Goal: Find contact information: Find contact information

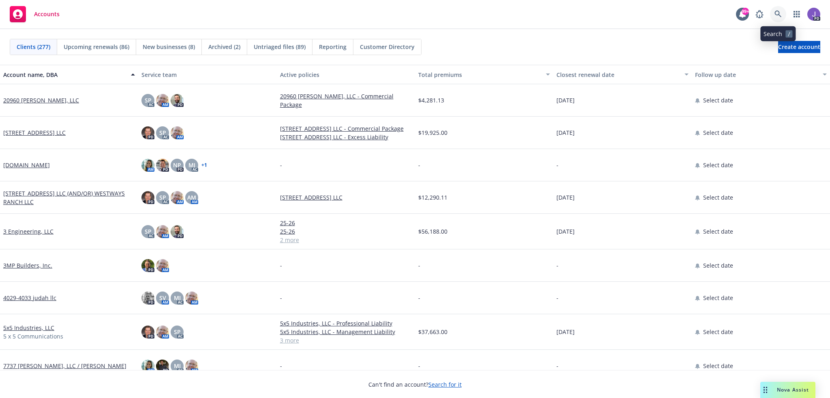
click at [777, 11] on icon at bounding box center [778, 14] width 7 height 7
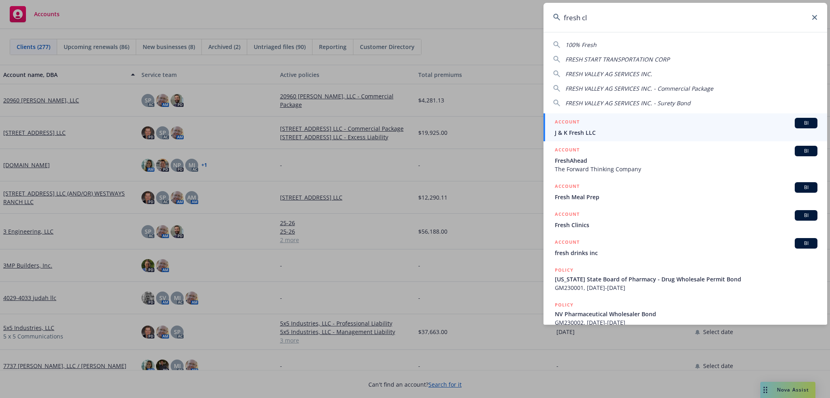
type input "fresh cli"
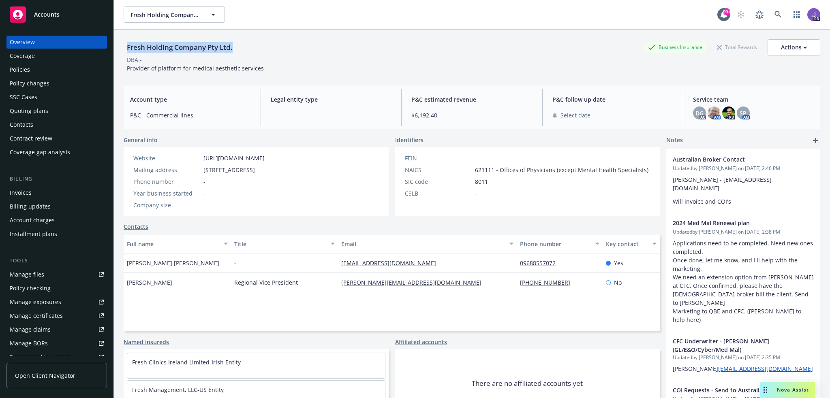
drag, startPoint x: 235, startPoint y: 48, endPoint x: 126, endPoint y: 50, distance: 109.0
click at [126, 50] on div "Fresh Holding Company Pty Ltd." at bounding box center [180, 47] width 112 height 11
copy div "Fresh Holding Company Pty Ltd."
click at [22, 70] on div "Policies" at bounding box center [20, 69] width 20 height 13
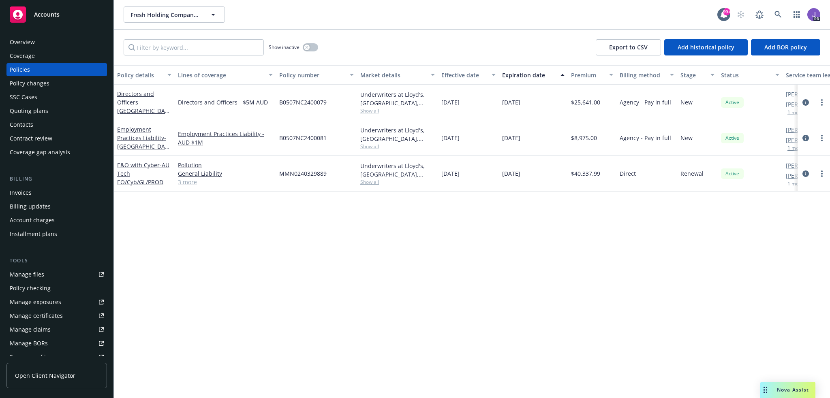
click at [188, 184] on link "3 more" at bounding box center [225, 182] width 95 height 9
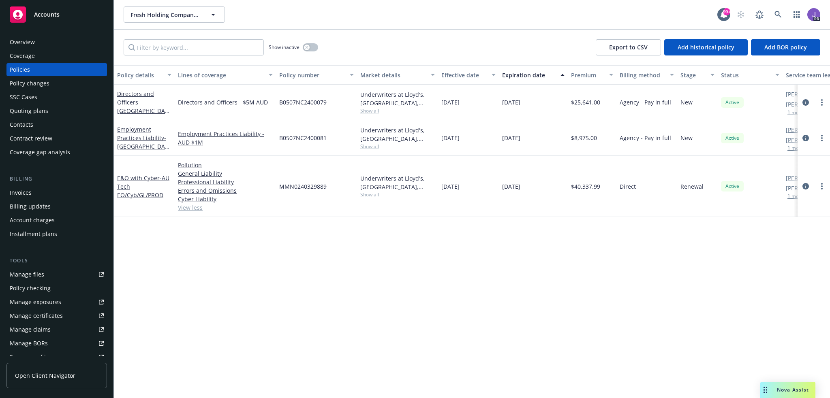
click at [24, 43] on div "Overview" at bounding box center [22, 42] width 25 height 13
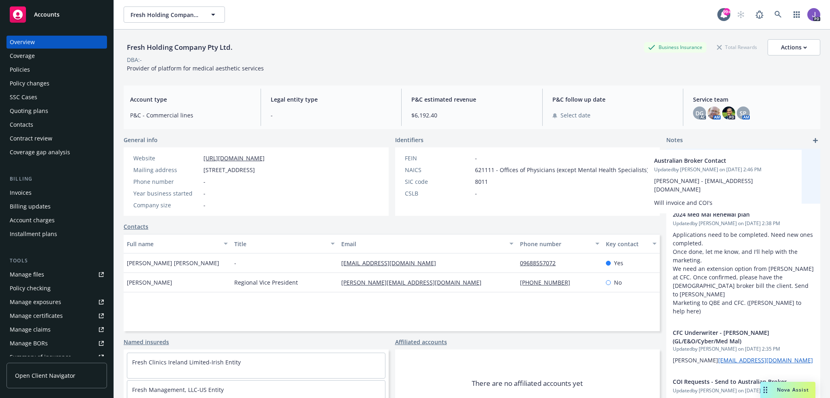
drag, startPoint x: 775, startPoint y: 184, endPoint x: 760, endPoint y: 185, distance: 14.6
click at [760, 185] on div "Australian Broker Contact Updated by [PERSON_NAME] on [DATE] 2:46 PM [PERSON_NA…" at bounding box center [743, 285] width 154 height 273
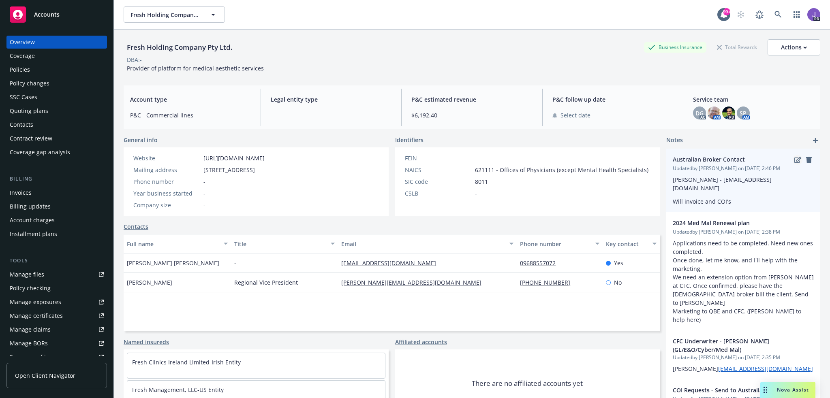
click at [794, 163] on icon "edit" at bounding box center [797, 160] width 7 height 6
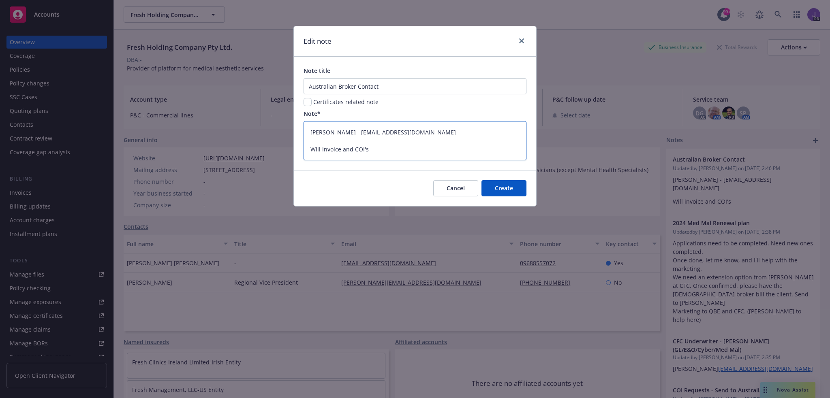
drag, startPoint x: 414, startPoint y: 133, endPoint x: 356, endPoint y: 135, distance: 58.0
click at [356, 135] on textarea "[PERSON_NAME] - [EMAIL_ADDRESS][DOMAIN_NAME] Will invoice and COI's" at bounding box center [415, 140] width 223 height 39
click at [465, 191] on span "Cancel" at bounding box center [456, 188] width 18 height 8
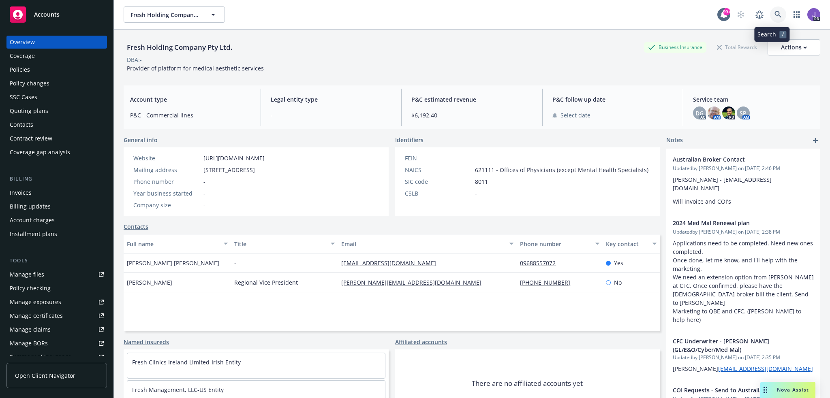
click at [777, 16] on link at bounding box center [778, 14] width 16 height 16
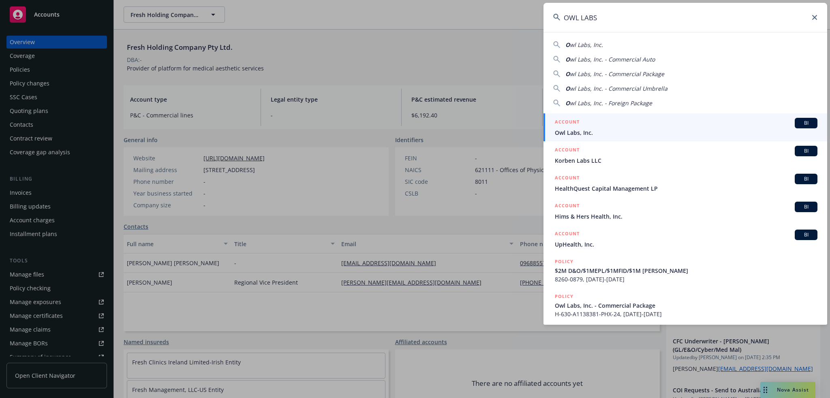
type input "OWL LABS"
click at [583, 123] on div "ACCOUNT BI" at bounding box center [686, 123] width 263 height 11
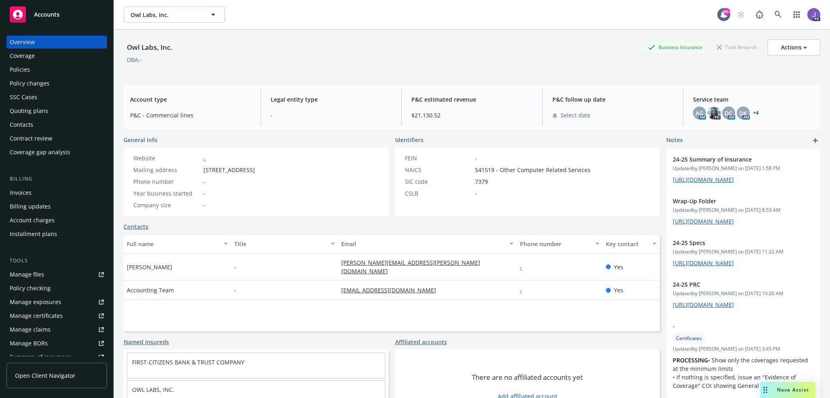
click at [52, 117] on div "Quoting plans" at bounding box center [57, 111] width 94 height 13
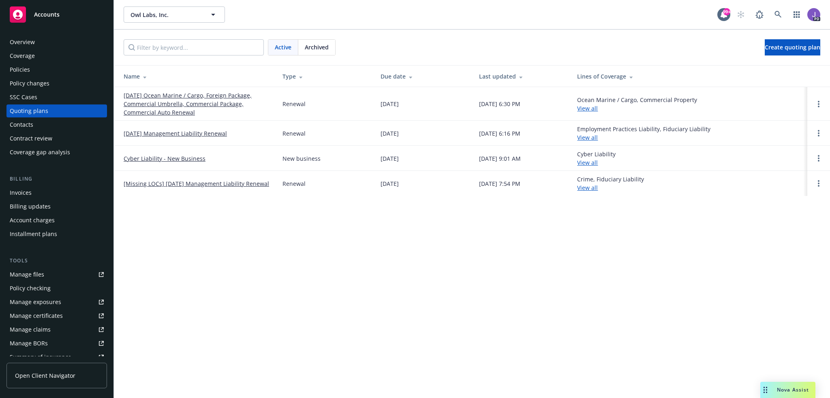
click at [155, 106] on link "[DATE] Ocean Marine / Cargo, Foreign Package, Commercial Umbrella, Commercial P…" at bounding box center [197, 104] width 146 height 26
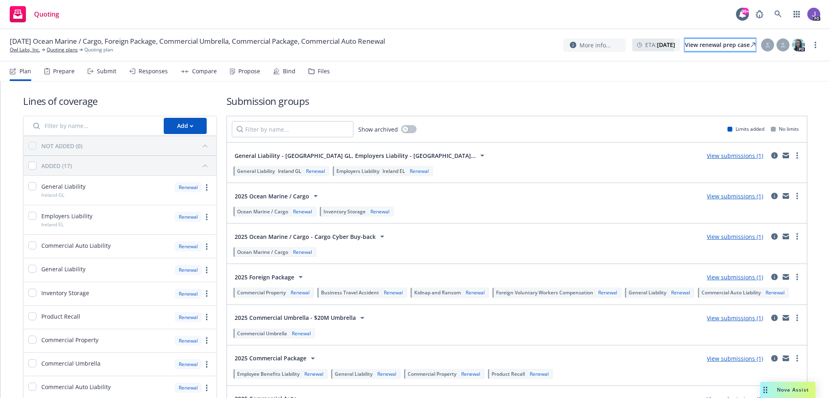
click at [720, 44] on div "View renewal prep case" at bounding box center [720, 45] width 71 height 12
drag, startPoint x: 29, startPoint y: 51, endPoint x: 38, endPoint y: 54, distance: 10.0
click at [29, 51] on link "Owl Labs, Inc." at bounding box center [25, 49] width 30 height 7
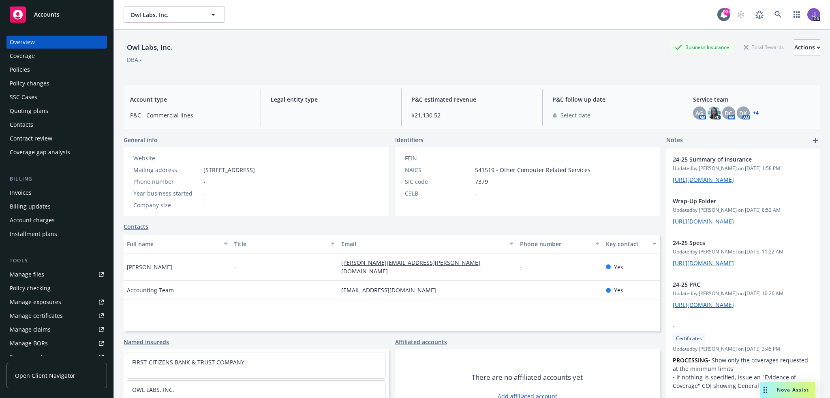
click at [15, 70] on div "Policies" at bounding box center [20, 69] width 20 height 13
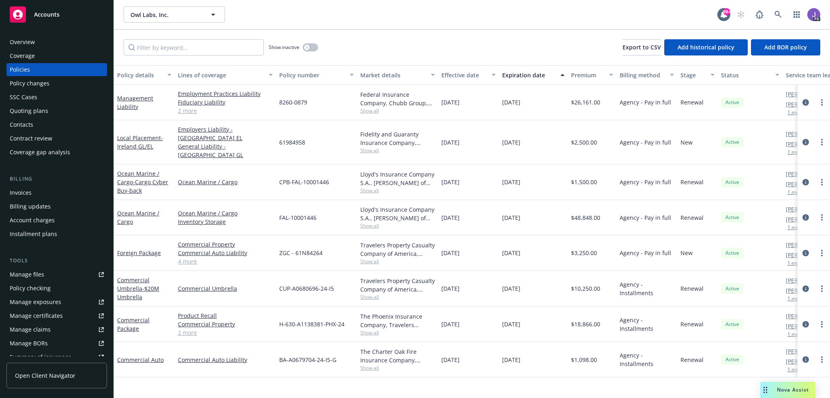
click at [402, 53] on div "Show inactive Export to CSV Add historical policy Add BOR policy" at bounding box center [472, 48] width 716 height 36
click at [193, 329] on link "2 more" at bounding box center [225, 333] width 95 height 9
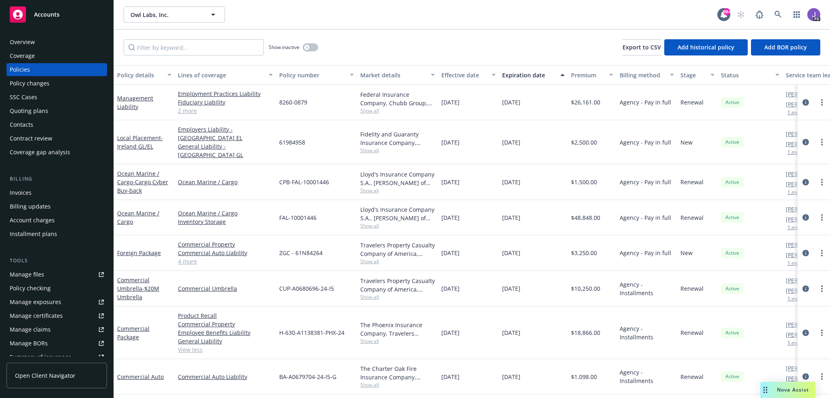
click at [34, 45] on div "Overview" at bounding box center [57, 42] width 94 height 13
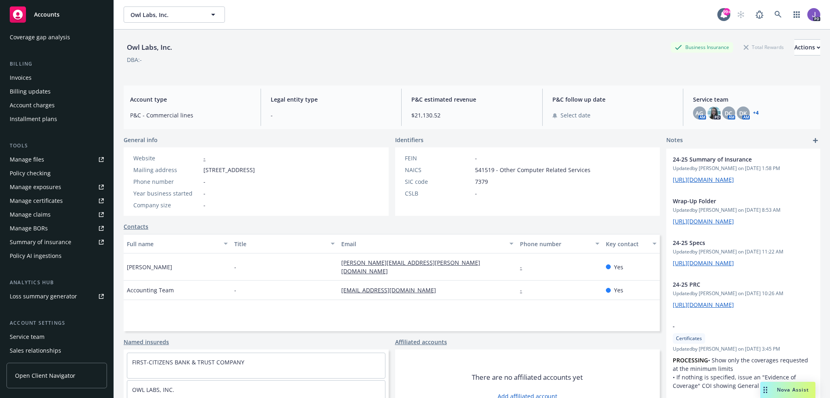
scroll to position [122, 0]
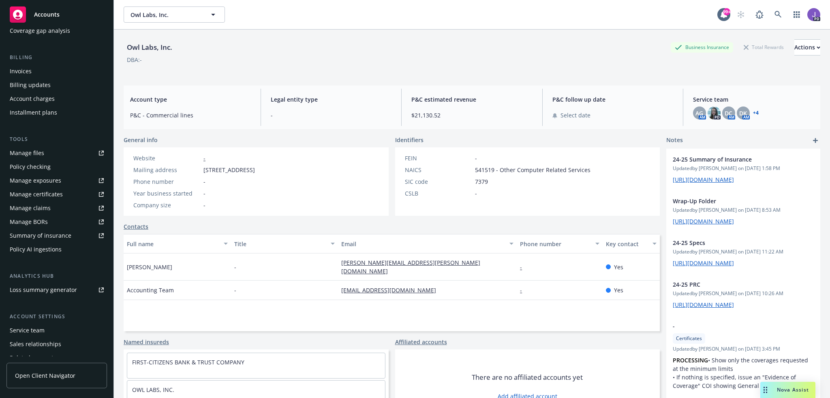
click at [34, 327] on div "Service team" at bounding box center [27, 330] width 35 height 13
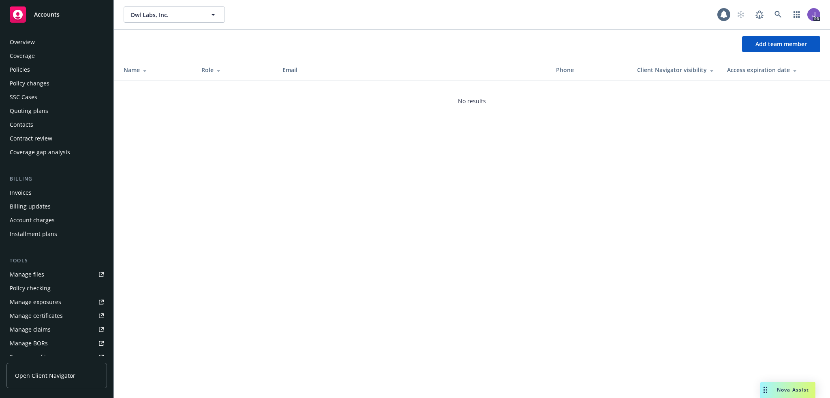
scroll to position [157, 0]
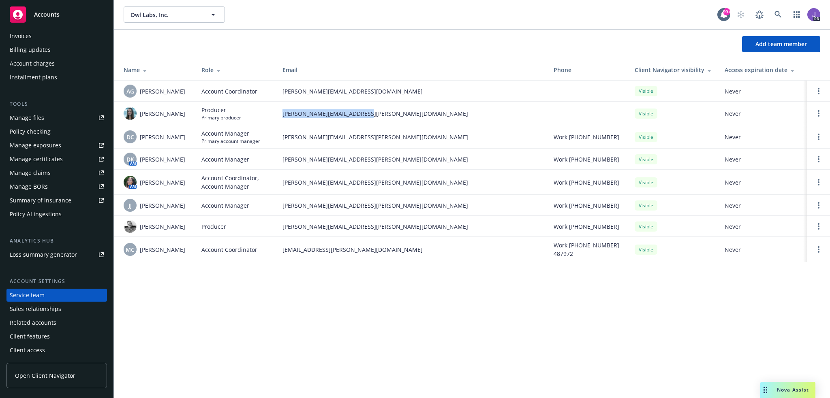
drag, startPoint x: 377, startPoint y: 118, endPoint x: 284, endPoint y: 120, distance: 93.2
click at [284, 120] on td "ashley.dewilde@newfront.com" at bounding box center [411, 114] width 271 height 24
copy span "ashley.dewilde@newfront.com"
